Goal: Transaction & Acquisition: Purchase product/service

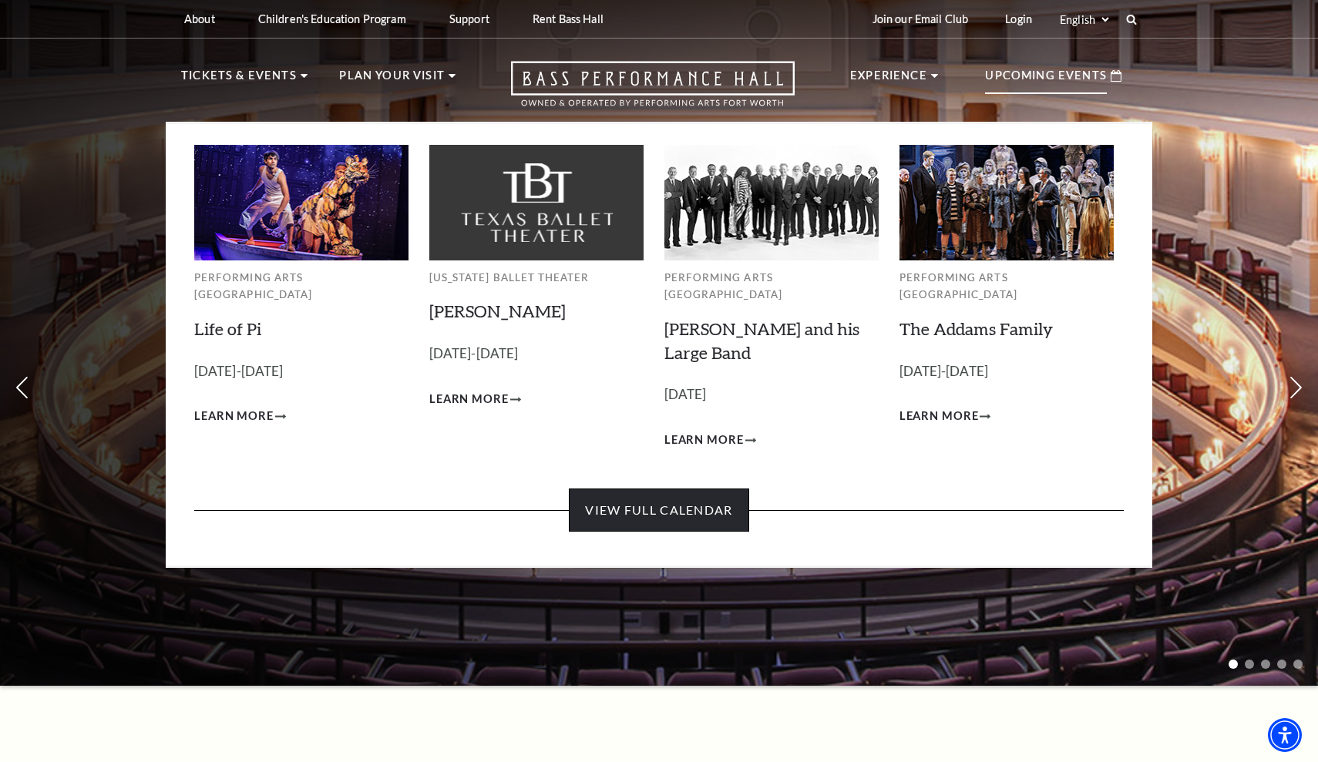
click at [729, 489] on link "View Full Calendar" at bounding box center [659, 510] width 180 height 43
click at [1021, 76] on p "Upcoming Events" at bounding box center [1046, 80] width 122 height 28
click at [955, 291] on div "Performing Arts Fort Worth The Addams Family Empty heading October 24-26, 2025 …" at bounding box center [1006, 297] width 214 height 305
click at [955, 227] on img at bounding box center [1006, 202] width 214 height 115
click at [935, 407] on span "Learn More" at bounding box center [938, 416] width 79 height 19
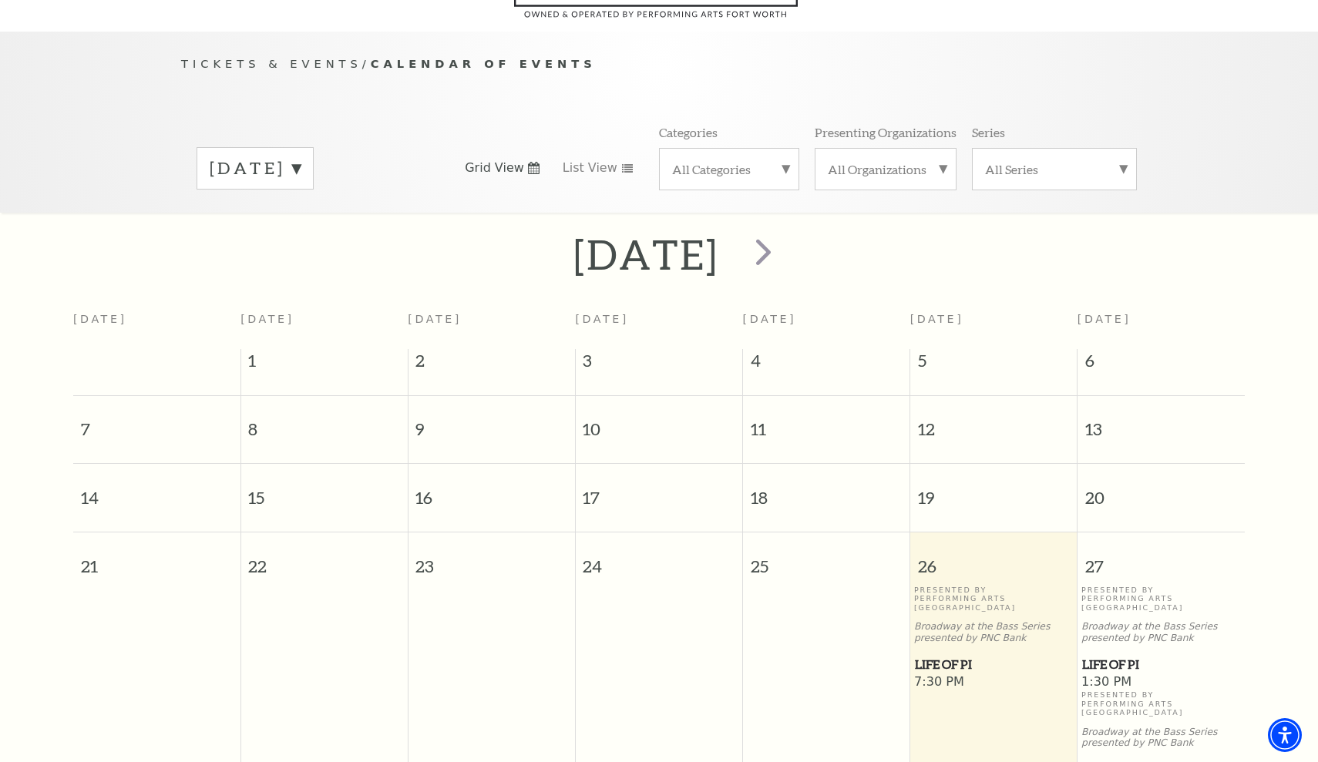
scroll to position [136, 0]
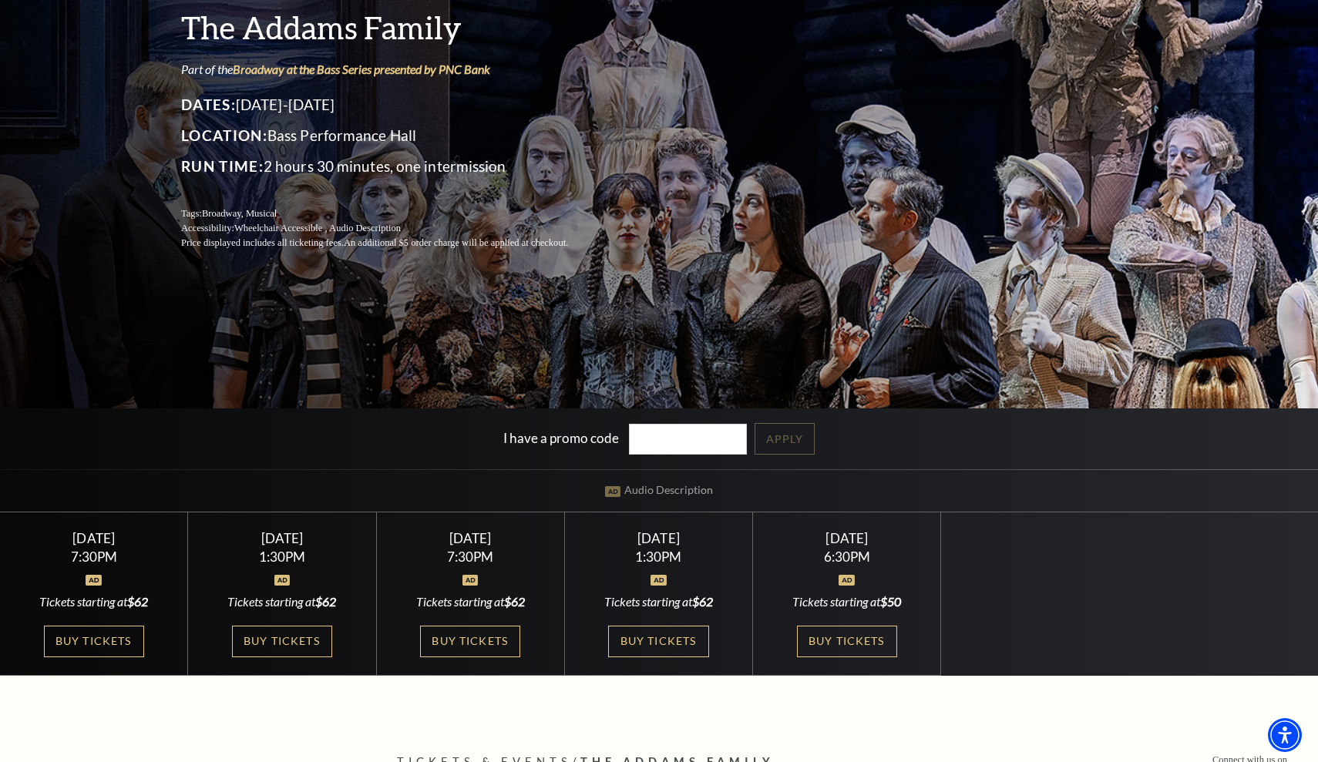
scroll to position [291, 0]
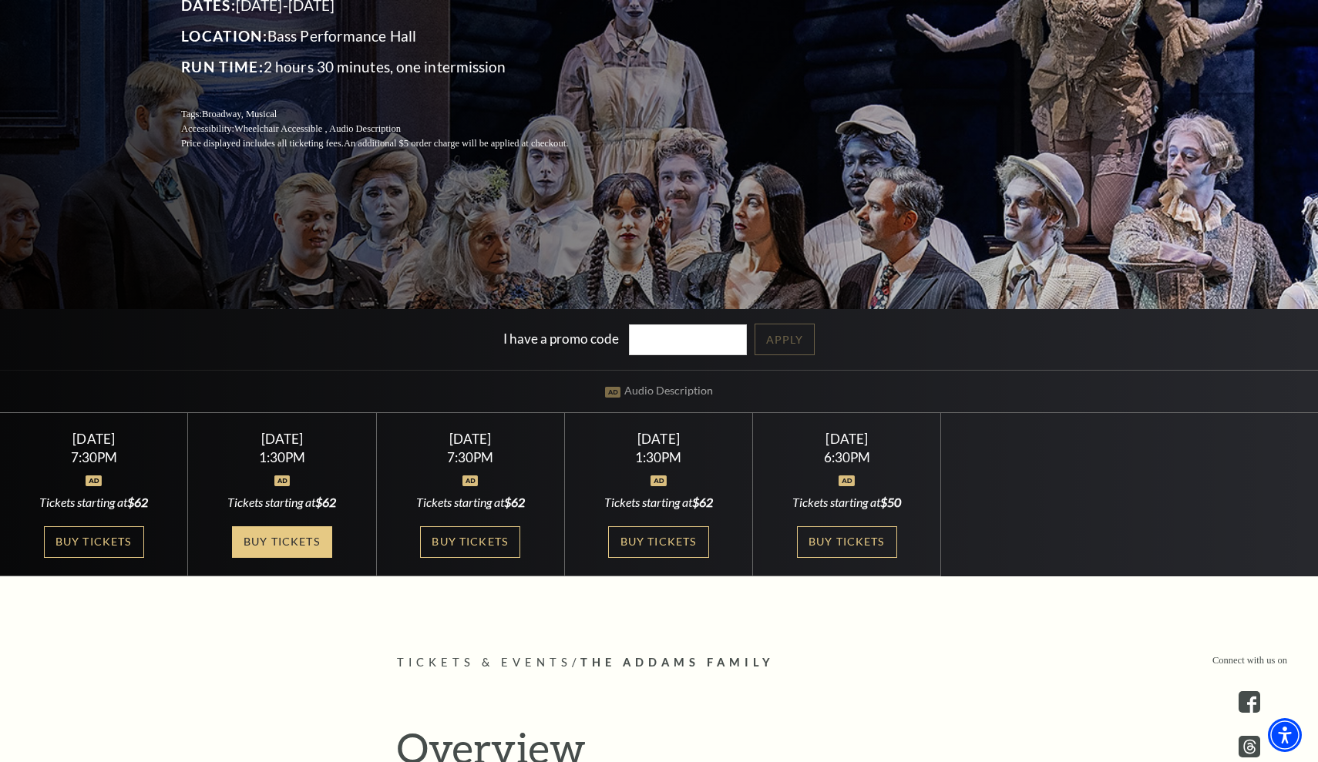
click at [298, 544] on link "Buy Tickets" at bounding box center [282, 542] width 100 height 32
click at [467, 541] on link "Buy Tickets" at bounding box center [470, 542] width 100 height 32
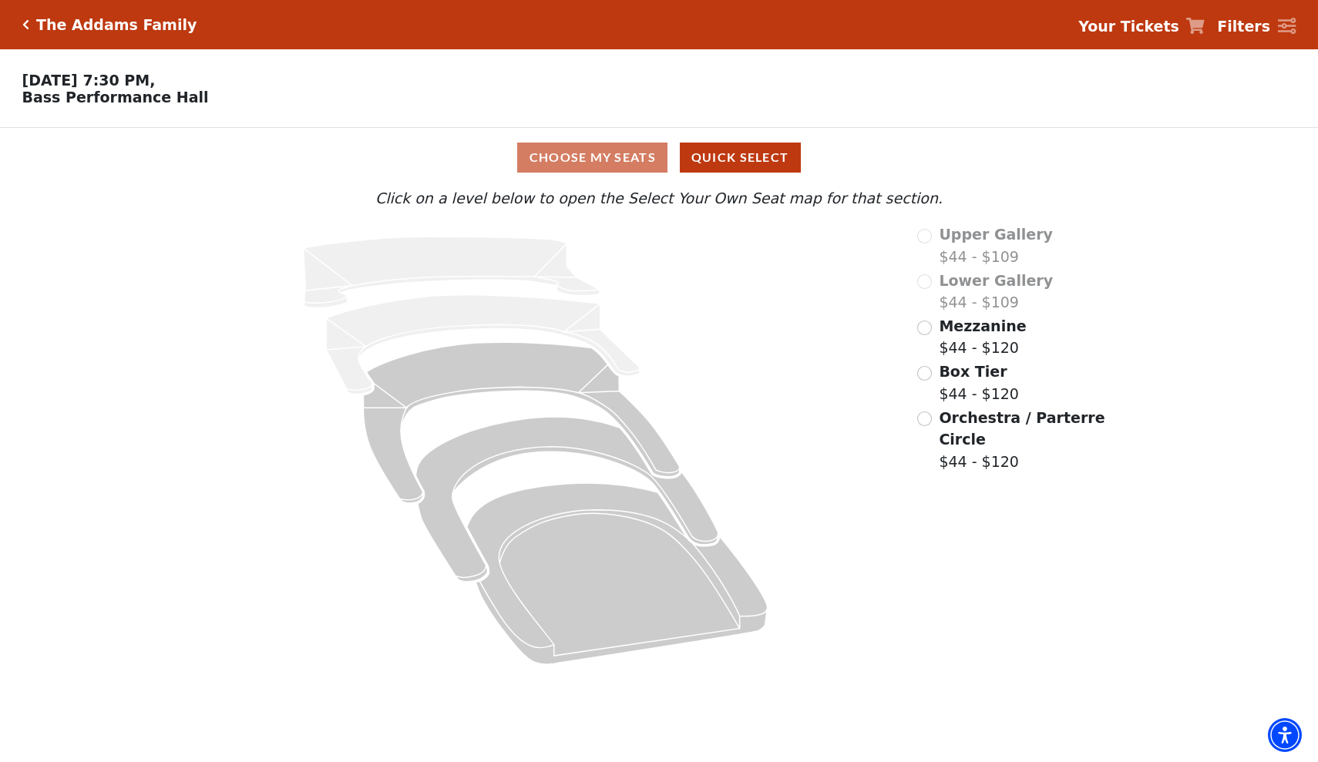
click at [927, 327] on input "Mezzanine$44 - $120\a" at bounding box center [924, 328] width 15 height 15
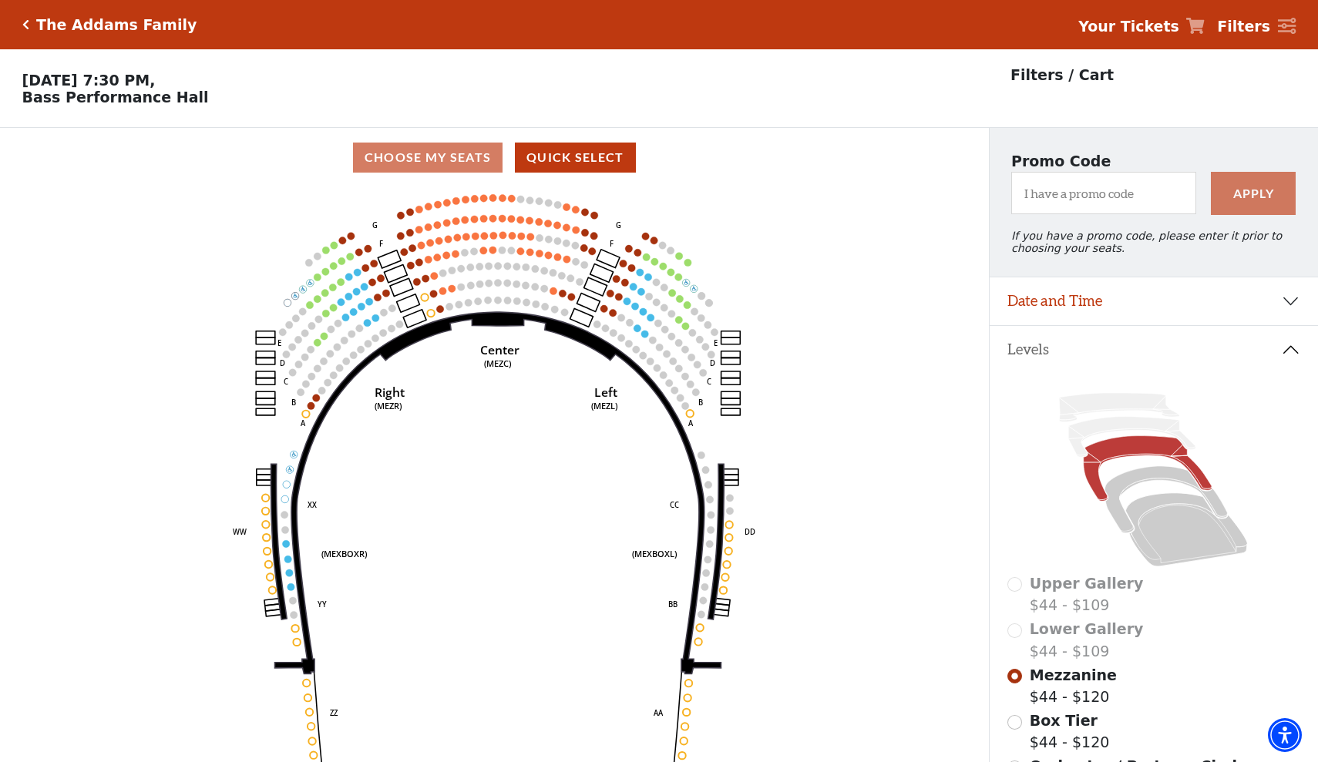
scroll to position [72, 0]
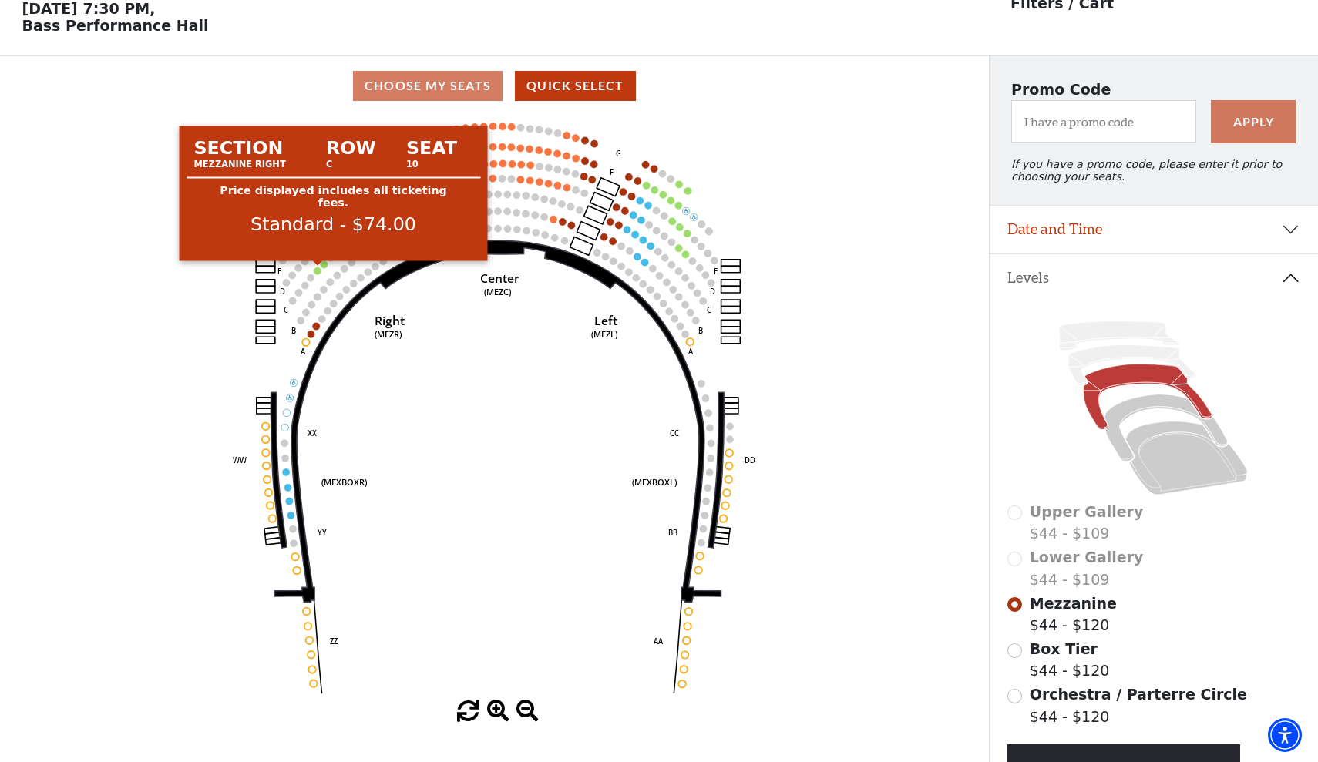
click at [317, 267] on div at bounding box center [318, 264] width 12 height 6
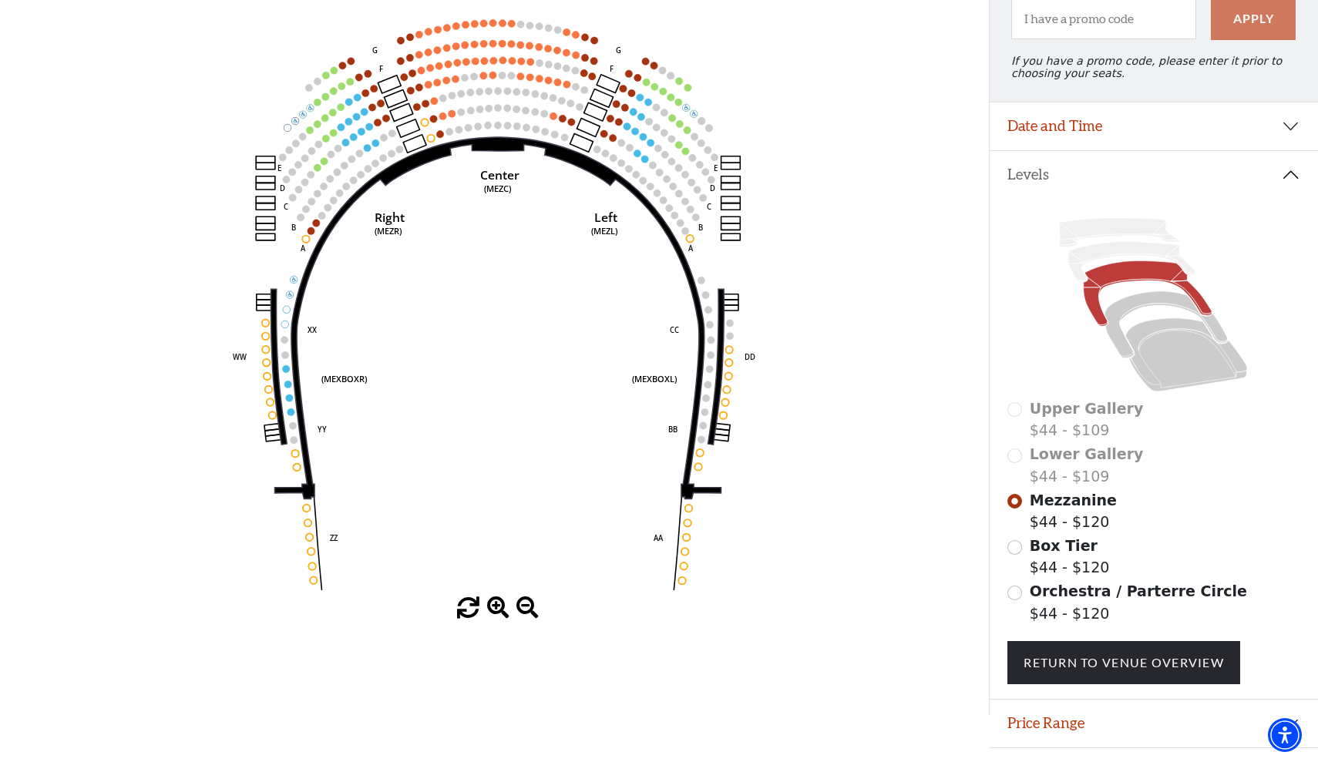
scroll to position [79, 0]
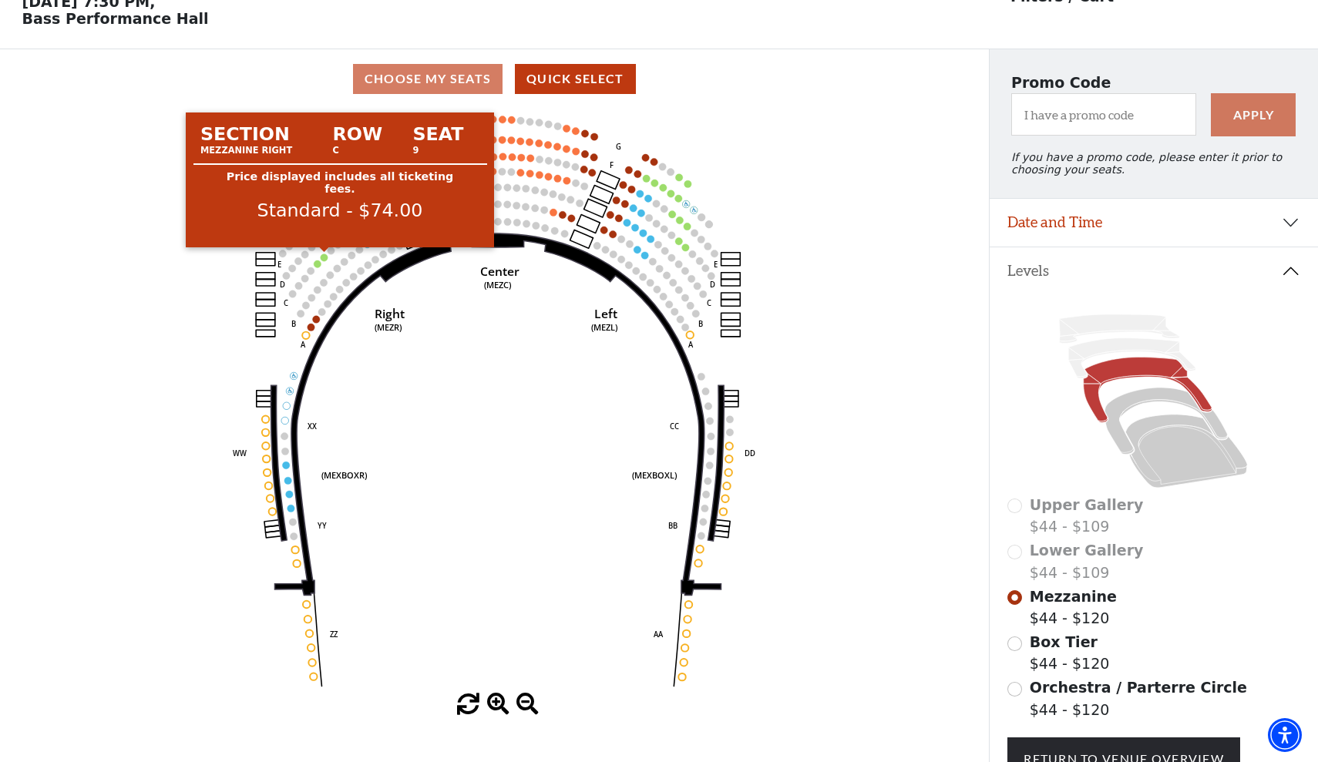
click at [327, 257] on circle at bounding box center [324, 257] width 7 height 7
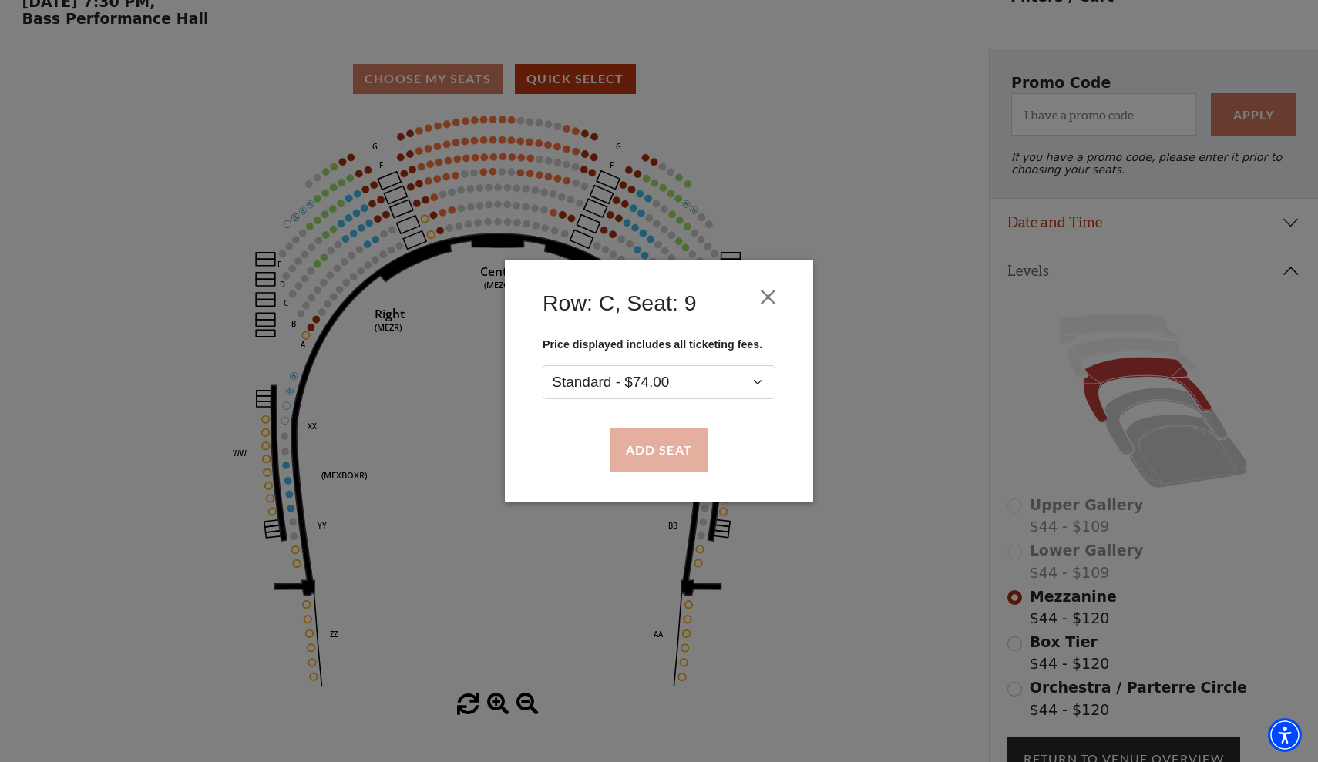
click at [660, 458] on button "Add Seat" at bounding box center [658, 450] width 99 height 43
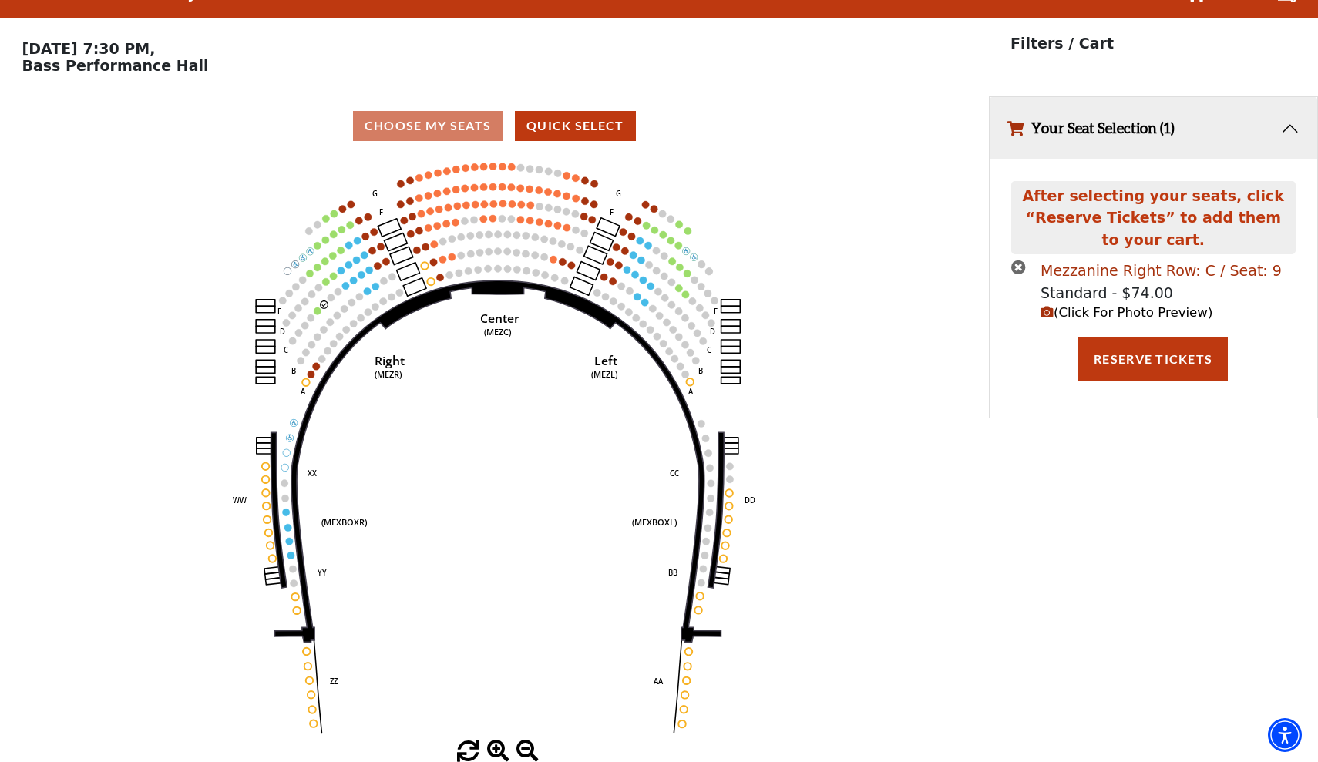
scroll to position [31, 0]
click at [1022, 267] on icon "times-circle" at bounding box center [1018, 267] width 15 height 15
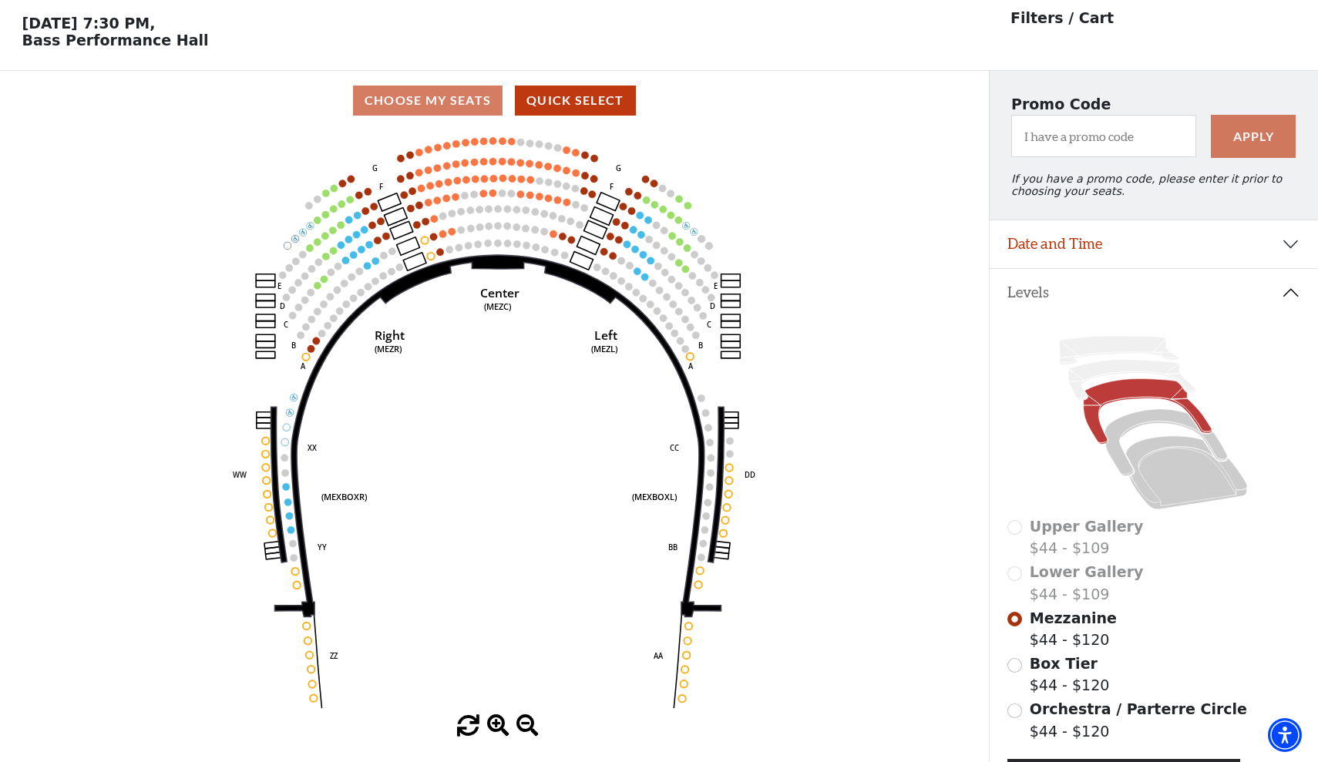
scroll to position [55, 0]
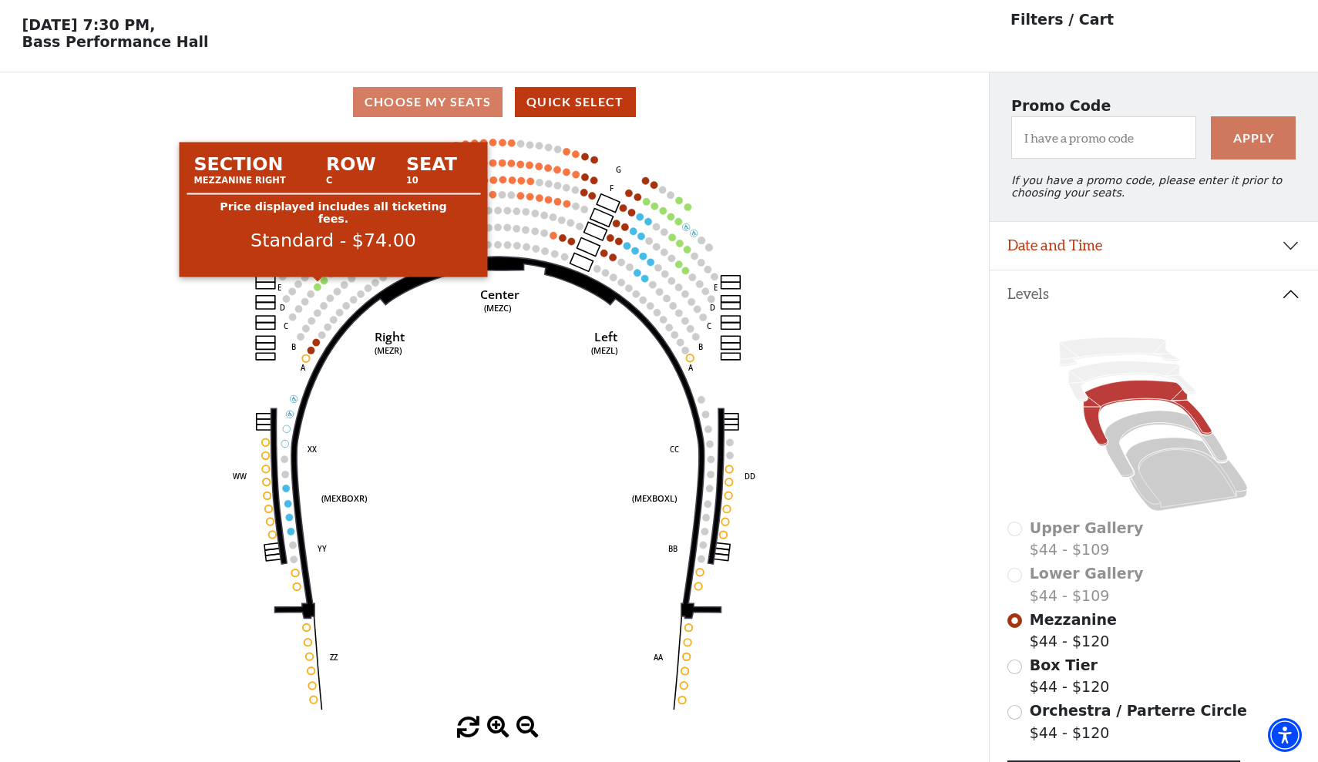
click at [319, 287] on circle at bounding box center [317, 287] width 7 height 7
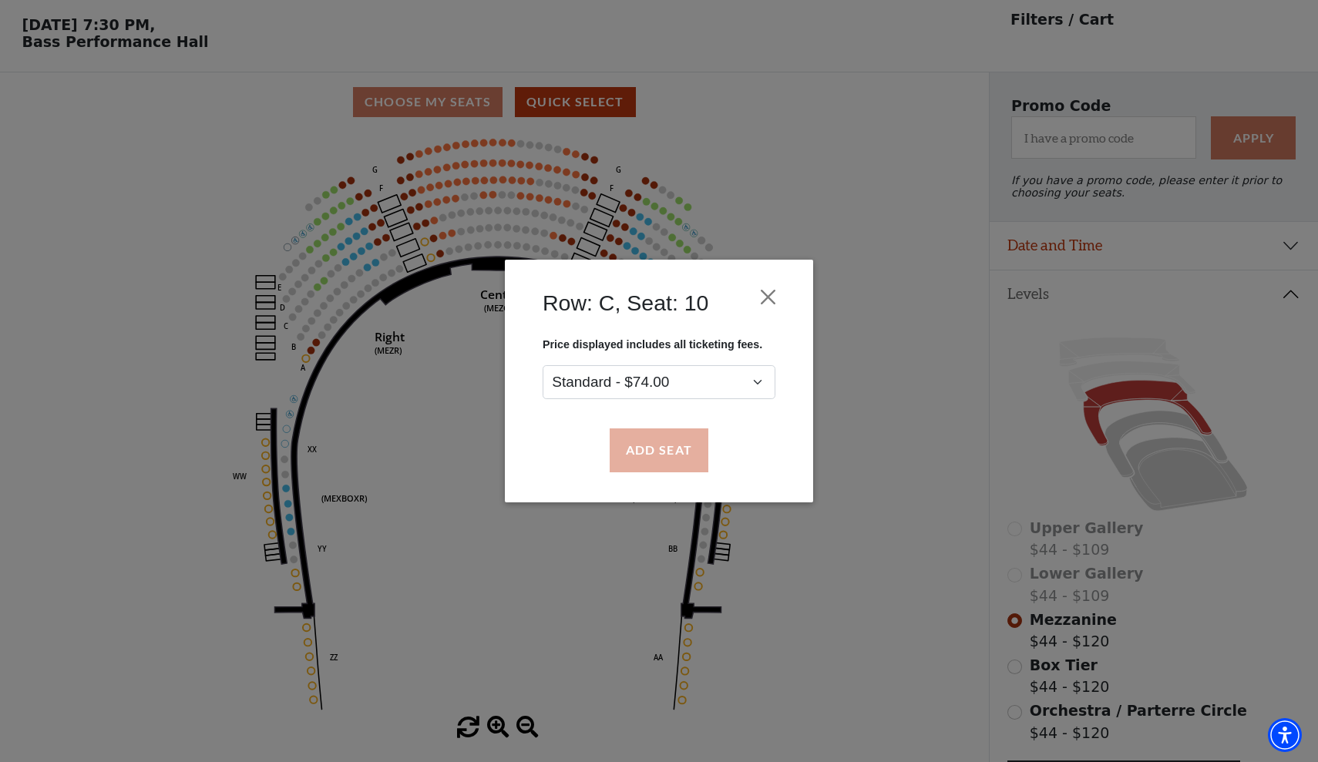
click at [656, 458] on button "Add Seat" at bounding box center [658, 450] width 99 height 43
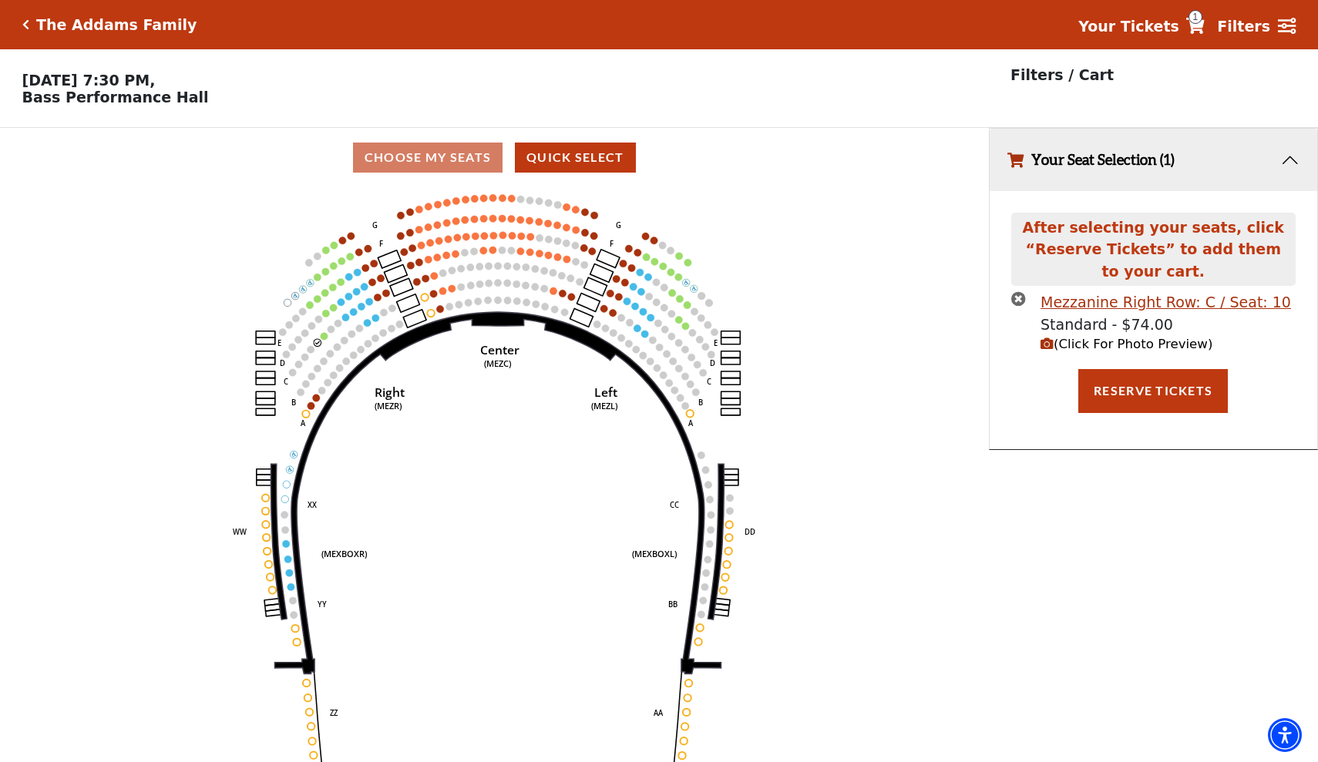
click at [1019, 298] on icon "times-circle" at bounding box center [1018, 298] width 15 height 15
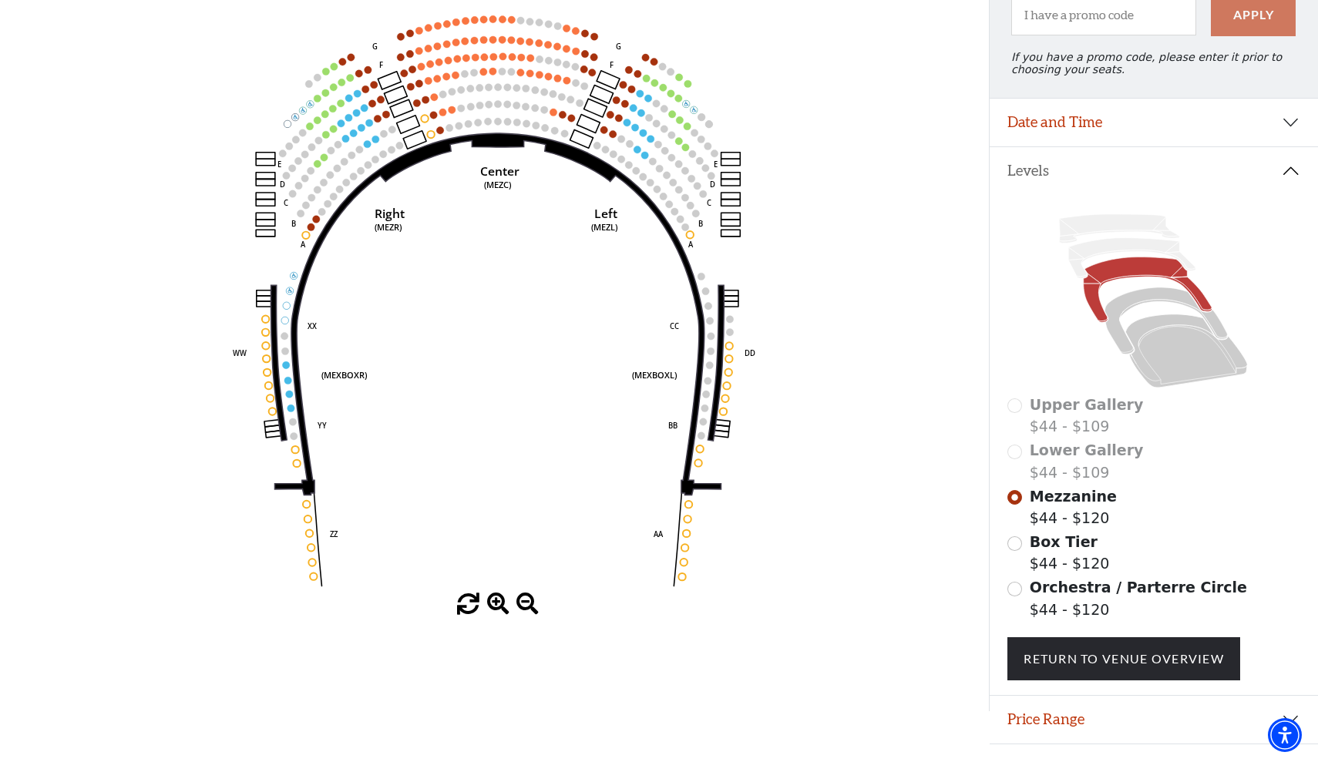
scroll to position [180, 0]
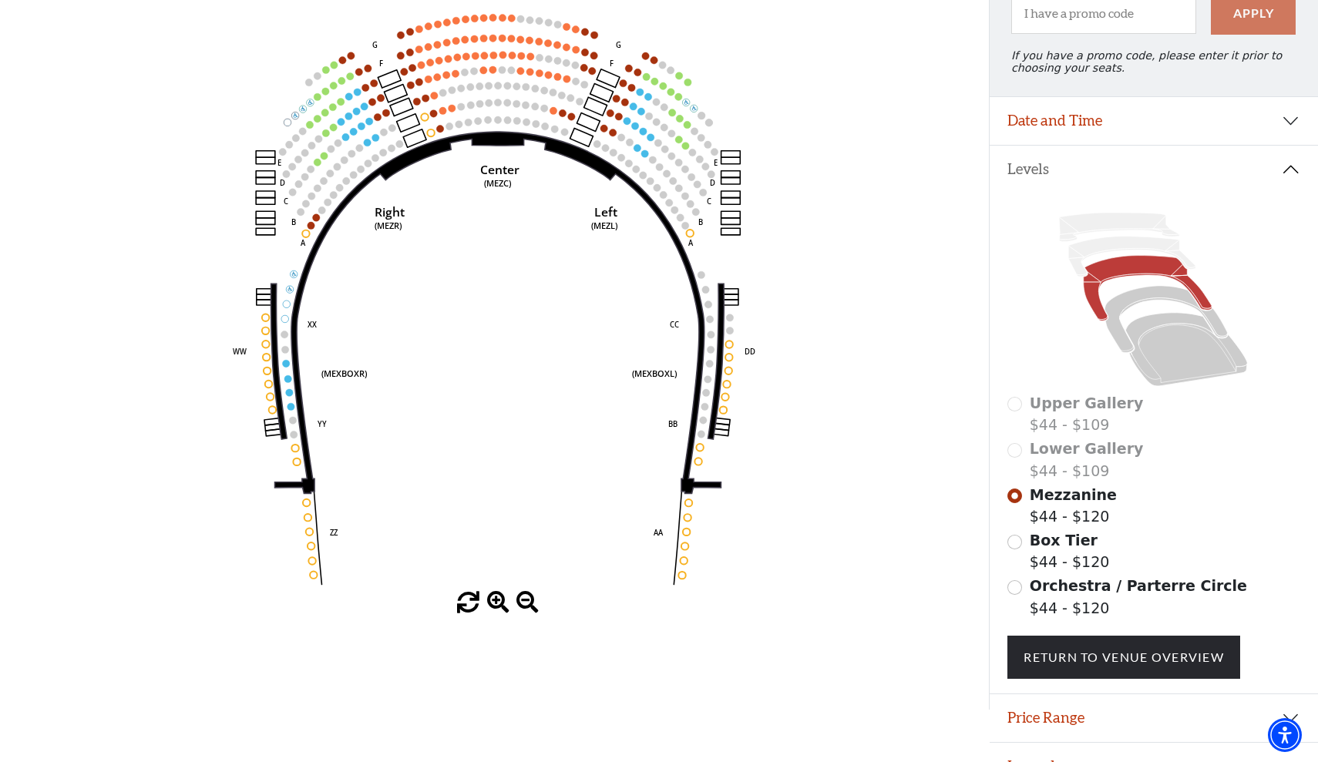
click at [1014, 542] on input "Box Tier$44 - $120\a" at bounding box center [1014, 542] width 15 height 15
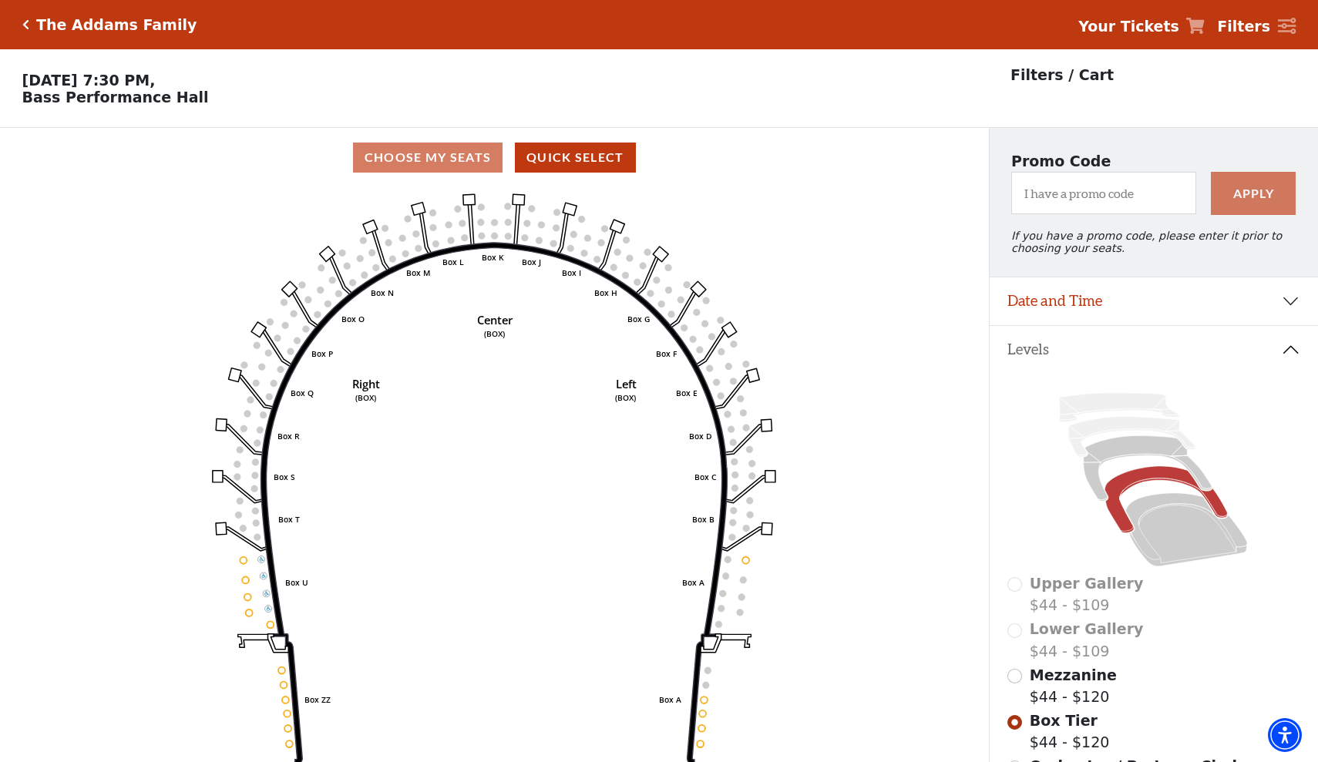
scroll to position [72, 0]
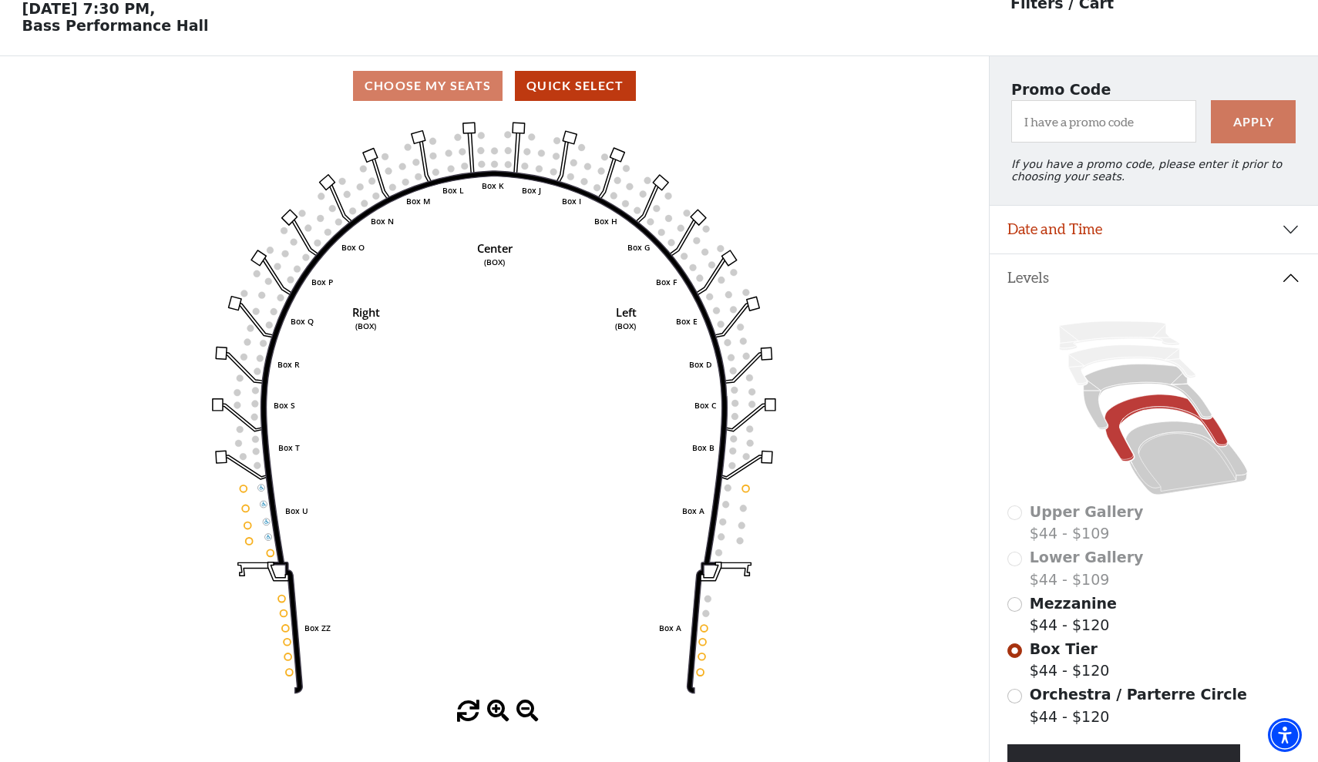
click at [1016, 693] on input "Orchestra / Parterre Circle$44 - $120\a" at bounding box center [1014, 696] width 15 height 15
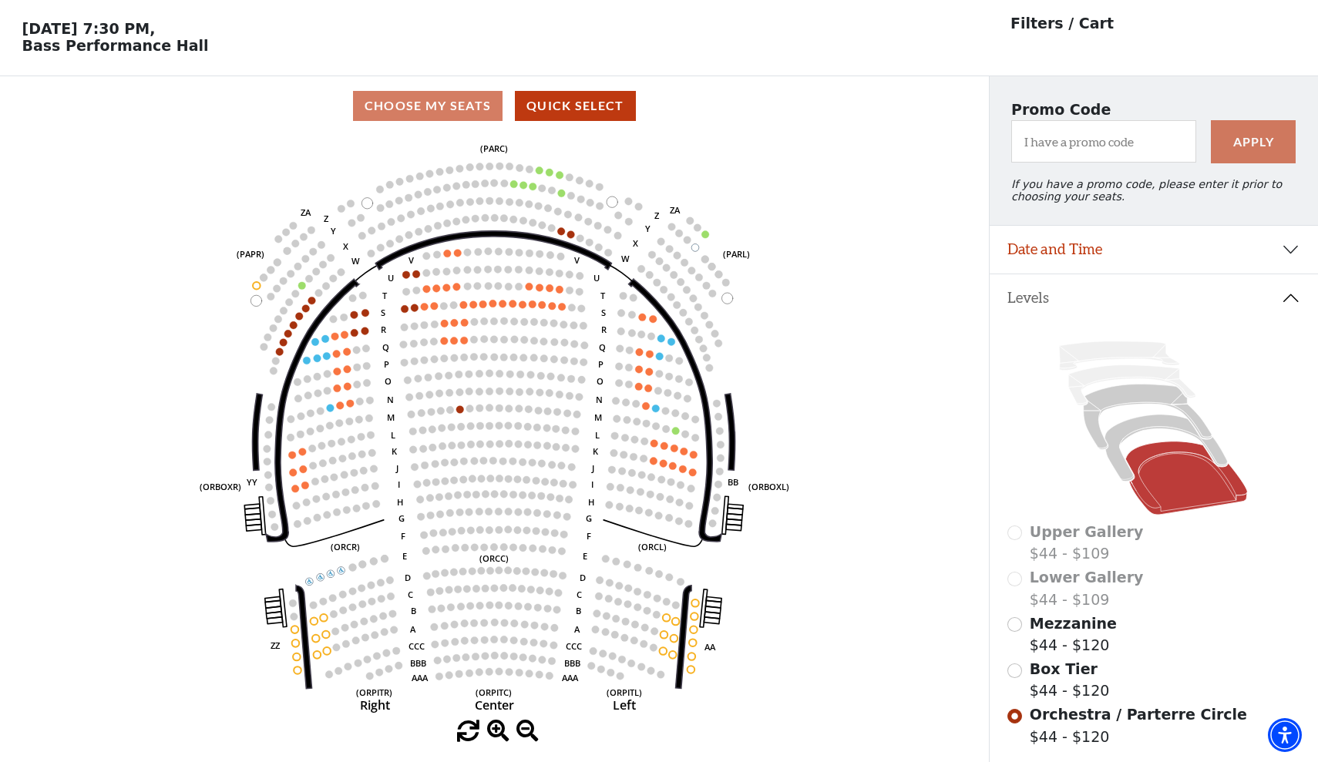
scroll to position [50, 0]
